Goal: Navigation & Orientation: Find specific page/section

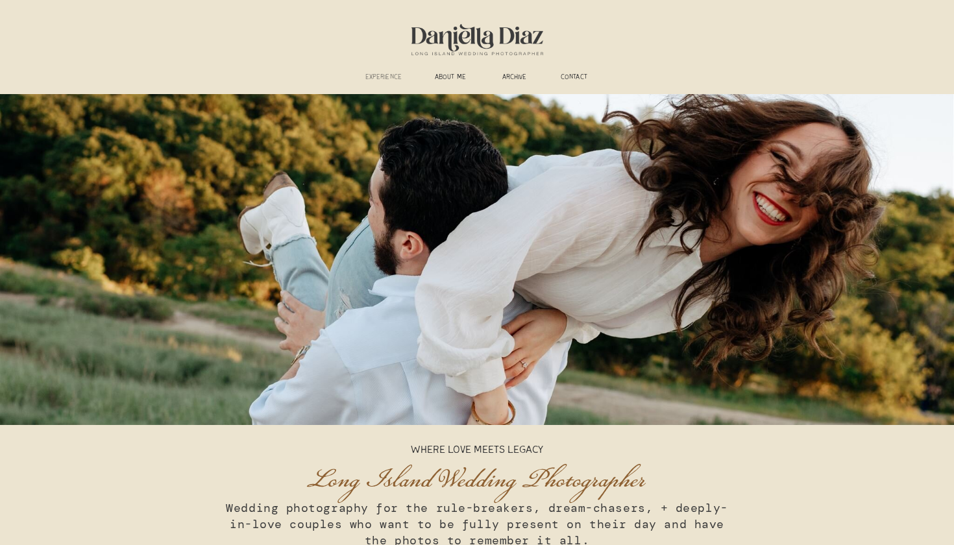
click at [387, 76] on h3 "experience" at bounding box center [383, 78] width 48 height 10
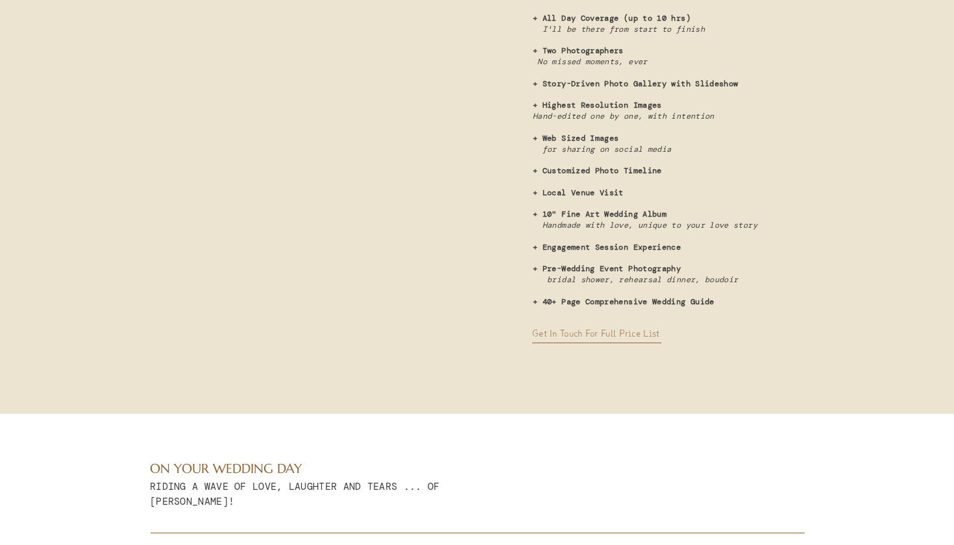
scroll to position [3559, 0]
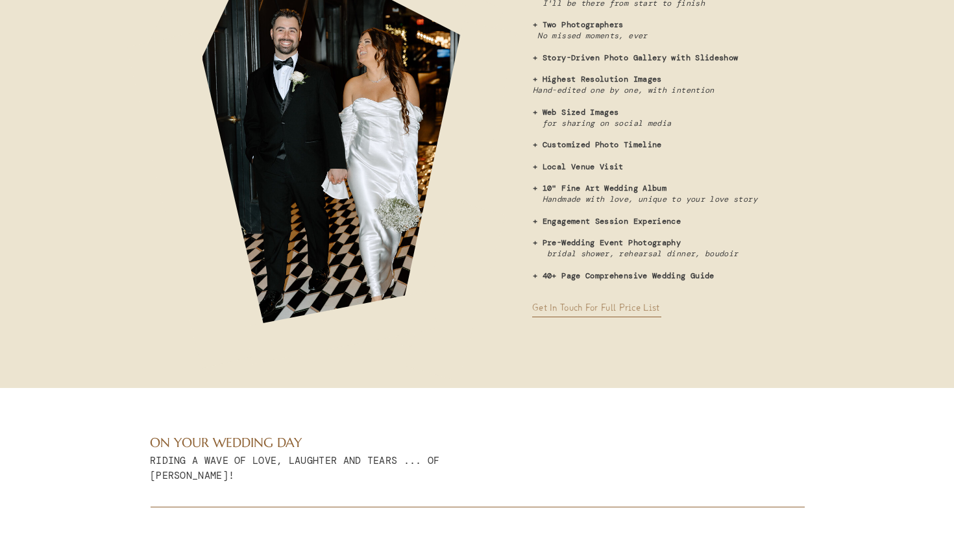
click at [554, 307] on h3 "Get in touch for full price list" at bounding box center [605, 307] width 147 height 12
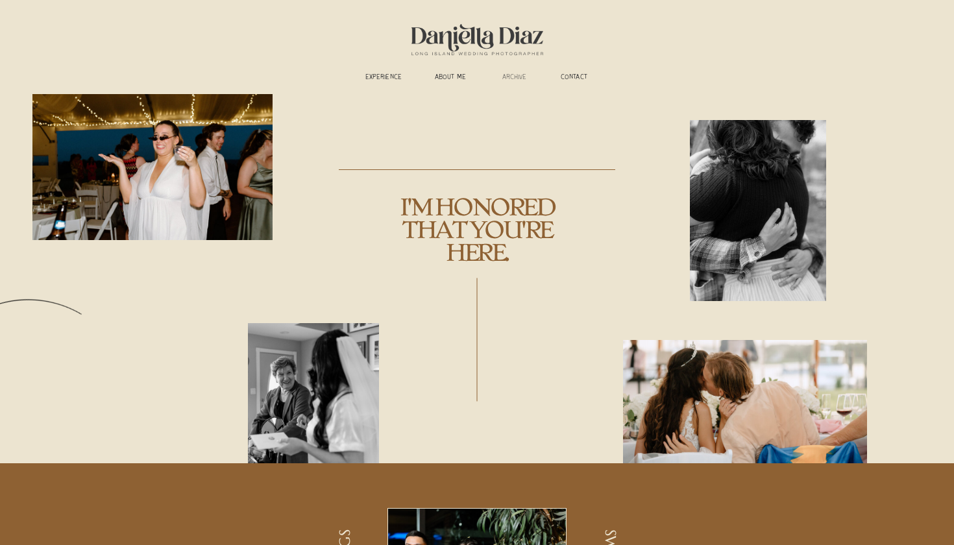
click at [514, 77] on h3 "ARCHIVE" at bounding box center [514, 78] width 41 height 10
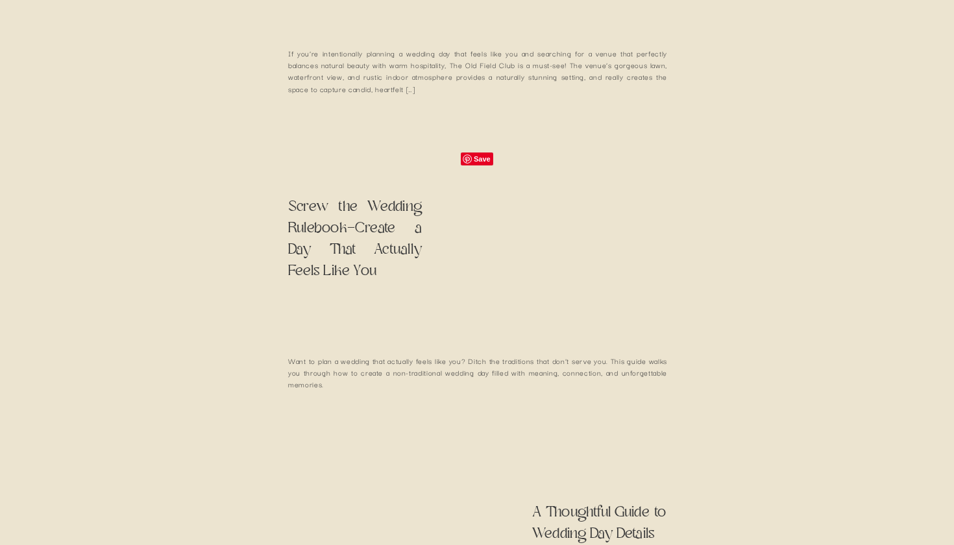
scroll to position [971, 0]
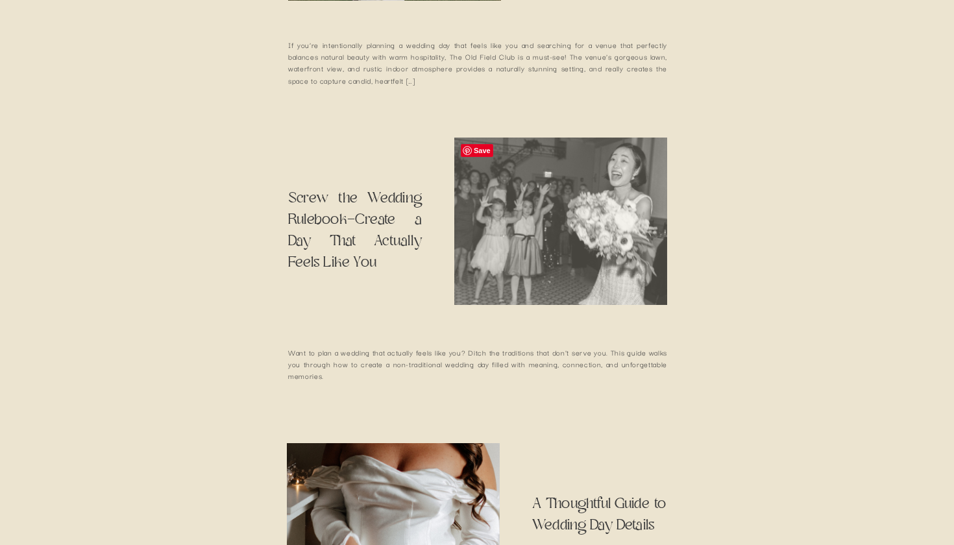
click at [485, 288] on img at bounding box center [560, 221] width 213 height 167
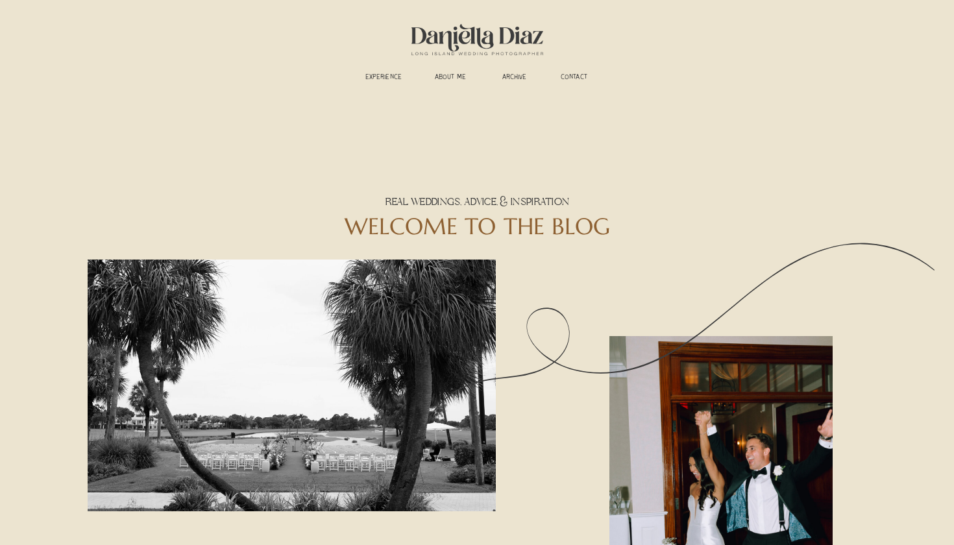
scroll to position [0, 0]
click at [370, 78] on h3 "experience" at bounding box center [383, 78] width 48 height 10
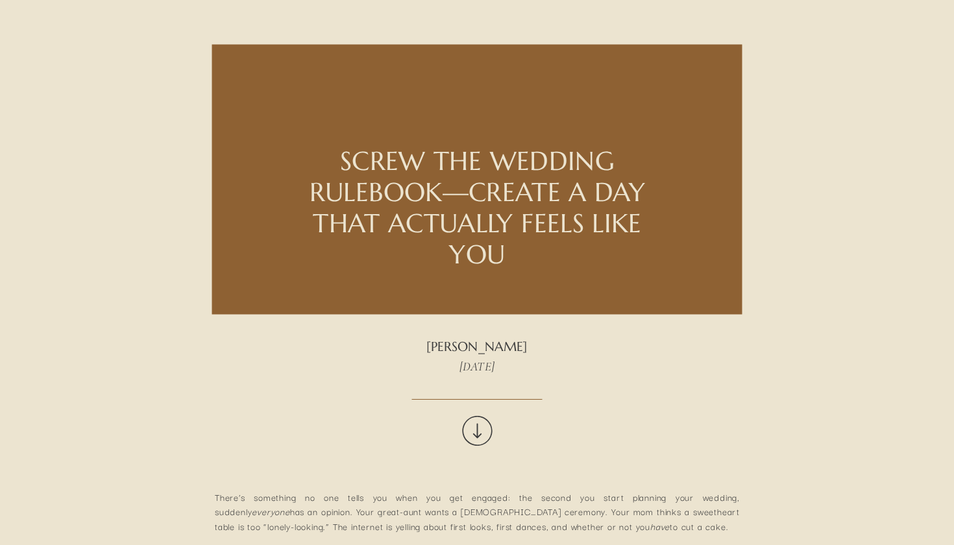
scroll to position [107, 0]
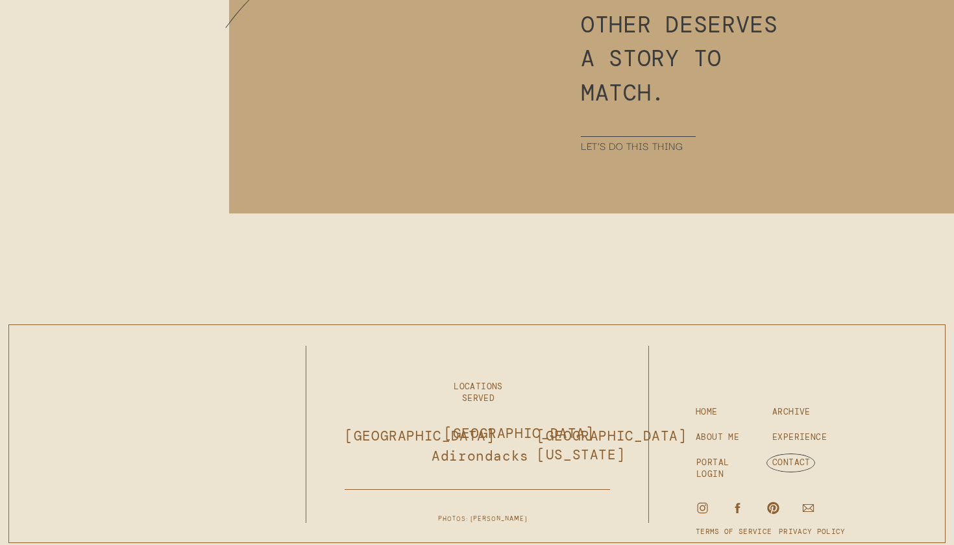
scroll to position [6971, 0]
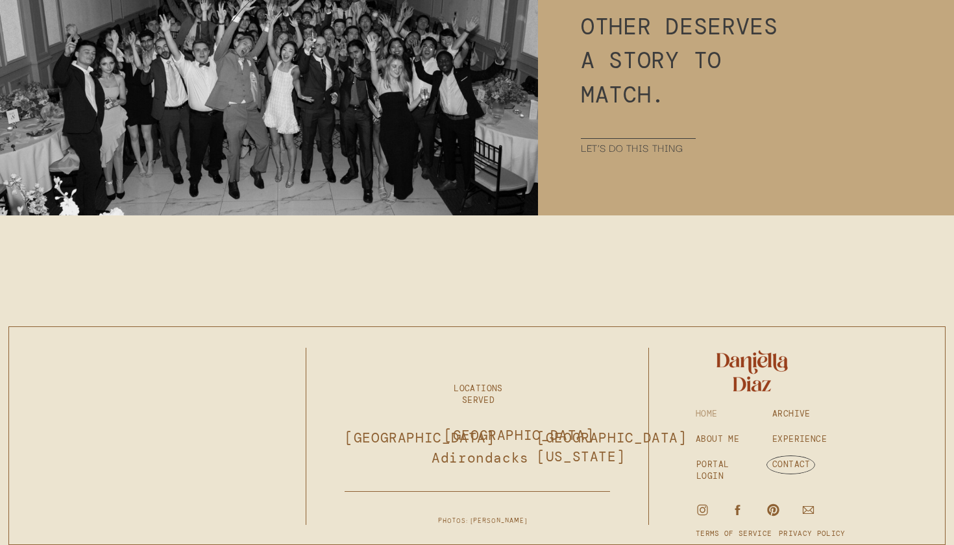
click at [708, 416] on h3 "HOME" at bounding box center [724, 414] width 58 height 12
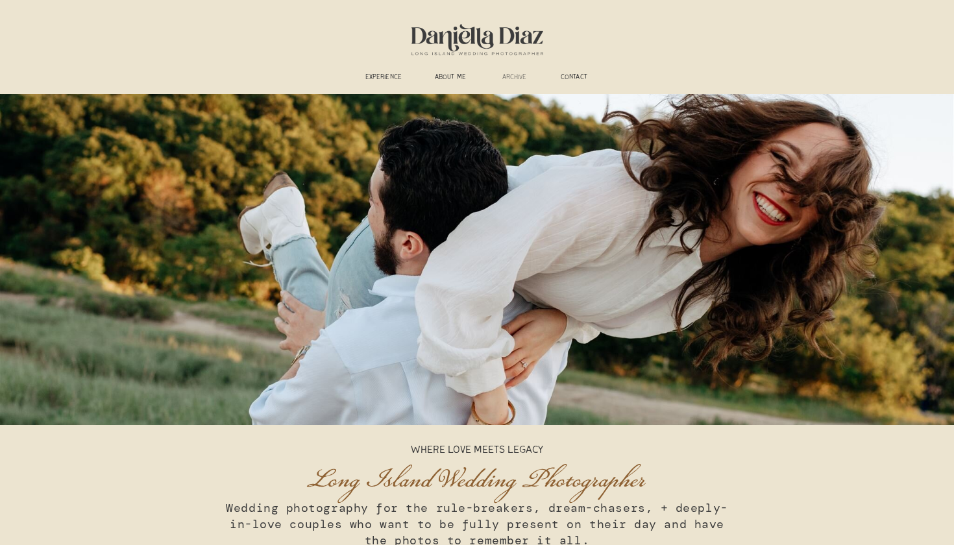
click at [515, 78] on h3 "ARCHIVE" at bounding box center [514, 78] width 41 height 10
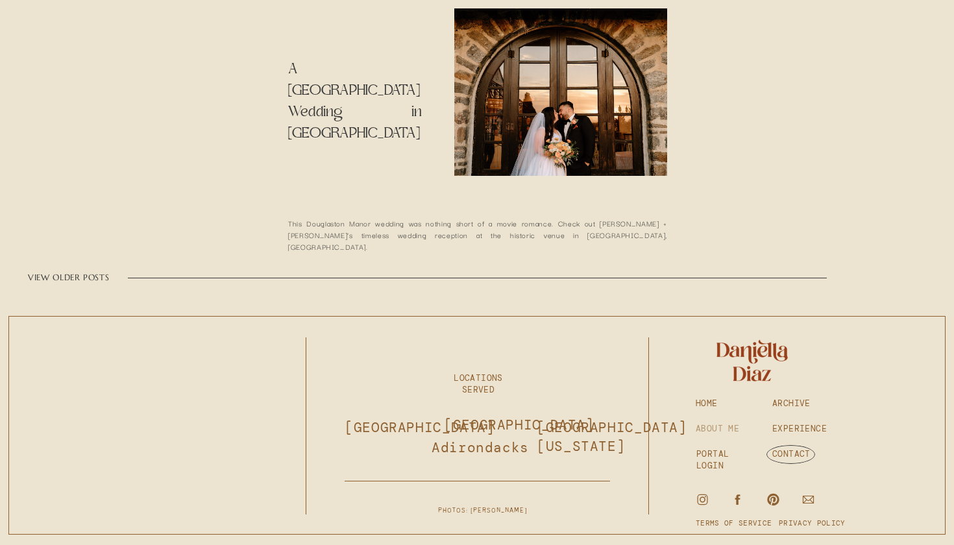
scroll to position [3480, 0]
click at [703, 498] on icon at bounding box center [702, 499] width 14 height 14
